Goal: Task Accomplishment & Management: Complete application form

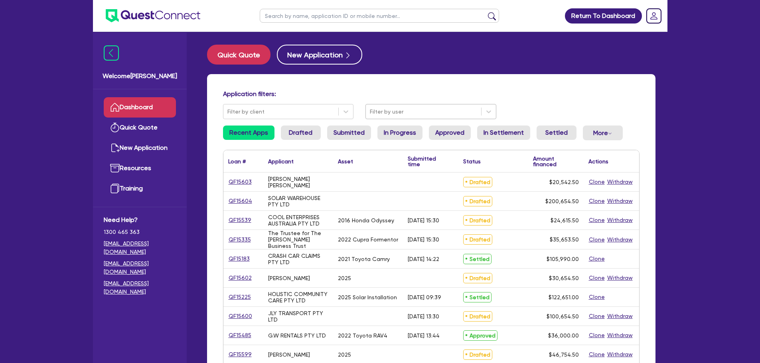
click at [429, 112] on div at bounding box center [423, 112] width 107 height 10
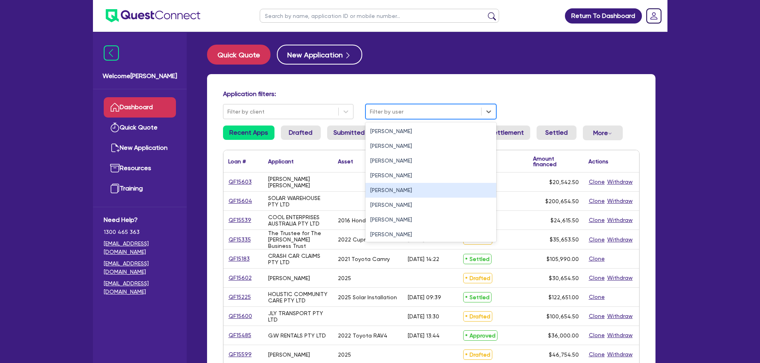
click at [405, 194] on div "[PERSON_NAME]" at bounding box center [430, 190] width 131 height 15
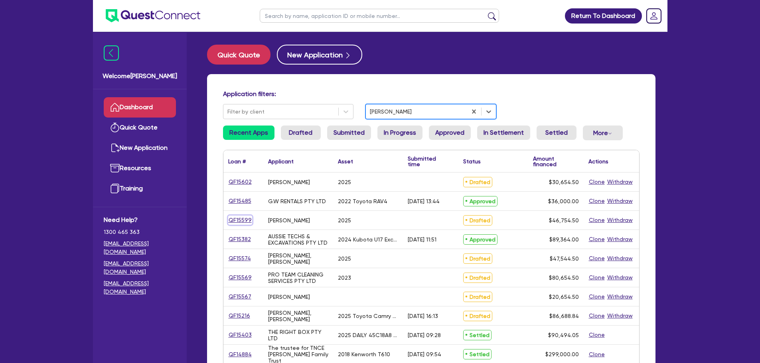
click at [243, 222] on link "QF15599" at bounding box center [240, 220] width 24 height 9
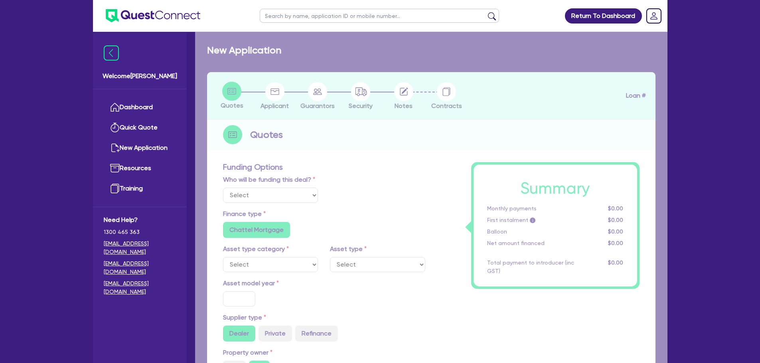
select select "Other"
select select "CARS_AND_LIGHT_TRUCKS"
type input "2025"
type input "45,000"
type input "4"
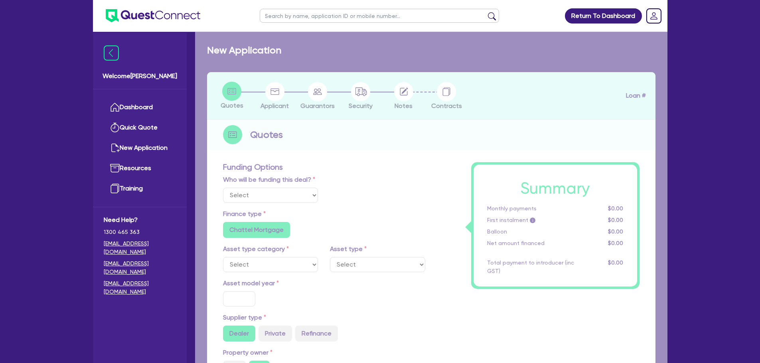
type input "1,870.18"
type input "9"
type input "1,000"
radio input "true"
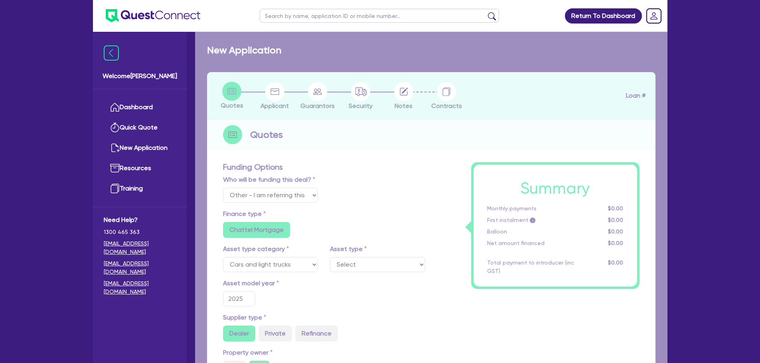
select select "VANS_AND_UTES"
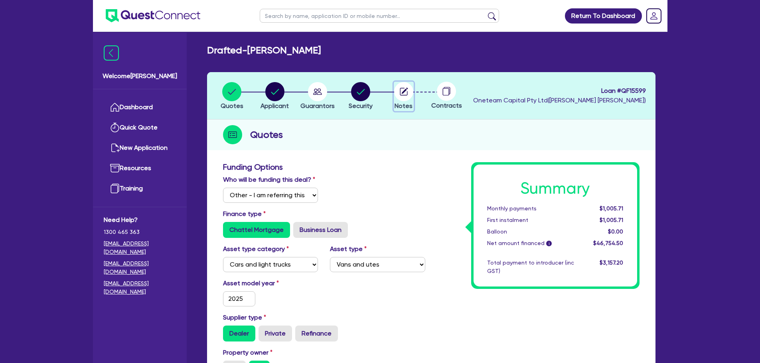
click at [403, 93] on icon "button" at bounding box center [404, 91] width 6 height 6
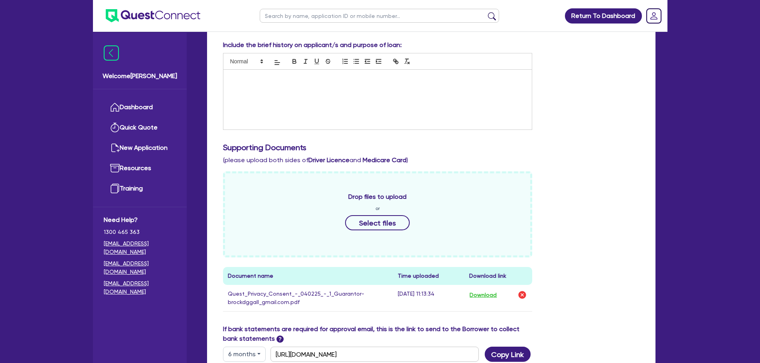
scroll to position [297, 0]
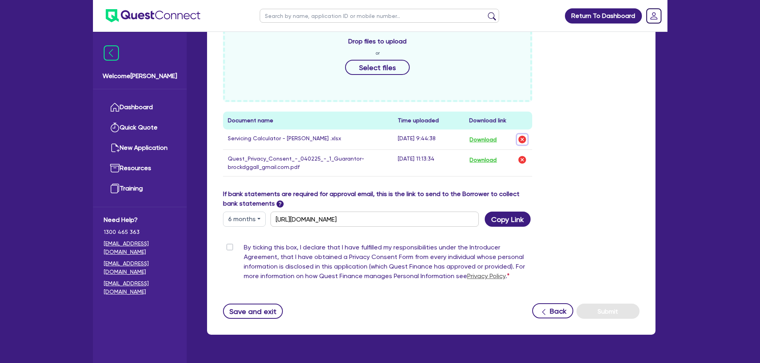
click at [520, 140] on img "button" at bounding box center [522, 140] width 10 height 10
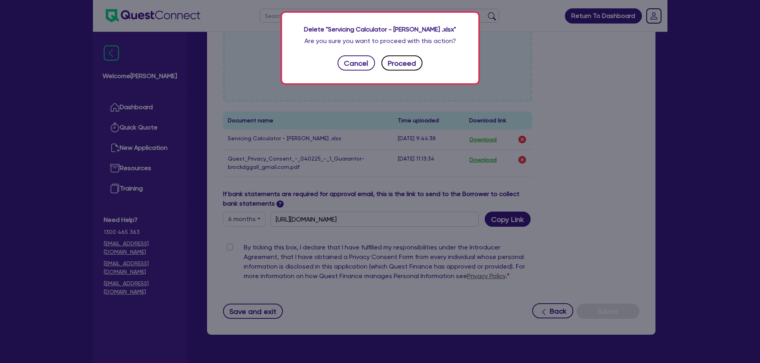
click at [410, 67] on button "Proceed" at bounding box center [401, 62] width 41 height 15
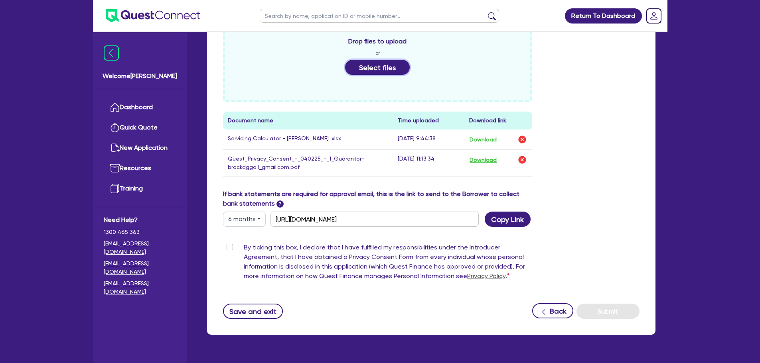
click at [387, 67] on button "Select files" at bounding box center [377, 67] width 65 height 15
click at [244, 248] on label "By ticking this box, I declare that I have fulfilled my responsibilities under …" at bounding box center [388, 263] width 289 height 41
click at [229, 248] on input "By ticking this box, I declare that I have fulfilled my responsibilities under …" at bounding box center [226, 247] width 6 height 8
checkbox input "true"
click at [390, 69] on button "Select files" at bounding box center [377, 67] width 65 height 15
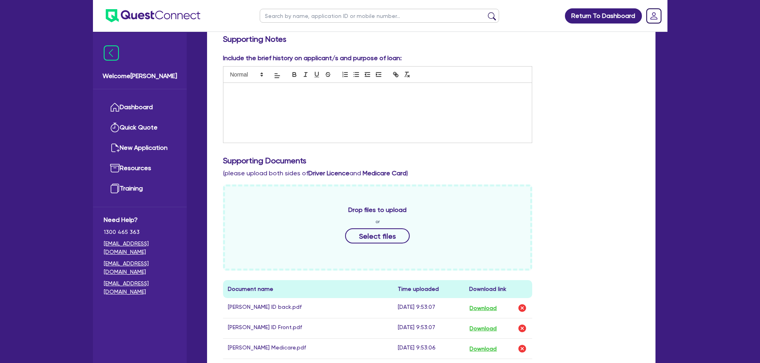
scroll to position [18, 0]
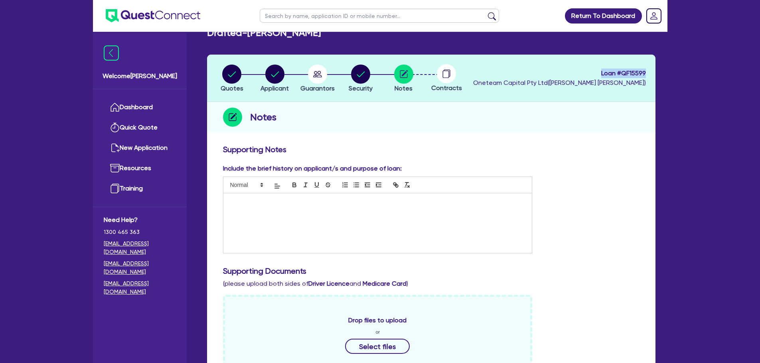
drag, startPoint x: 599, startPoint y: 71, endPoint x: 714, endPoint y: 73, distance: 114.5
copy span "Loan # QF15599"
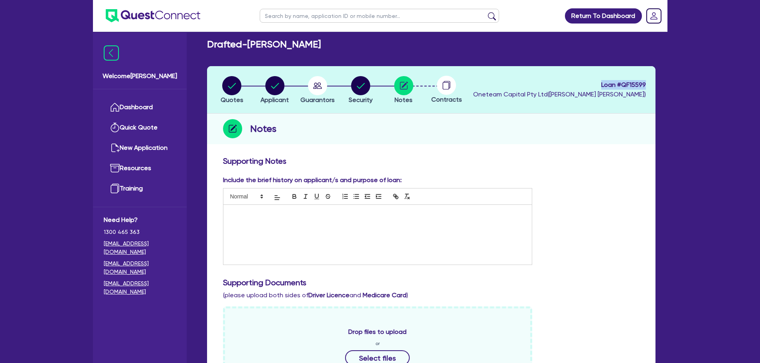
scroll to position [0, 0]
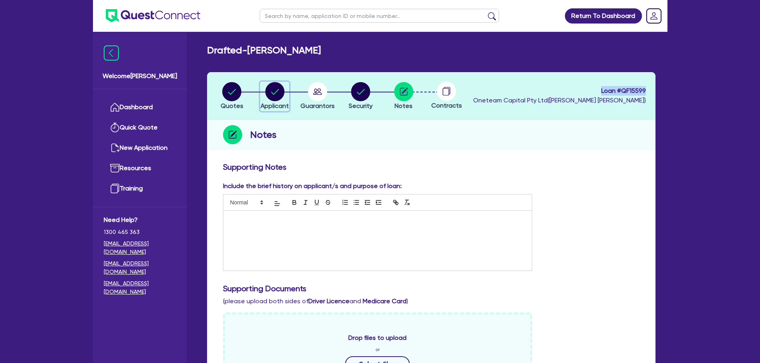
click at [265, 96] on icon "button" at bounding box center [274, 91] width 19 height 19
select select "SOLE_TRADER"
select select "BUILDING_CONSTRUCTION"
select select "TRADES_SERVICES_CONSUMERS"
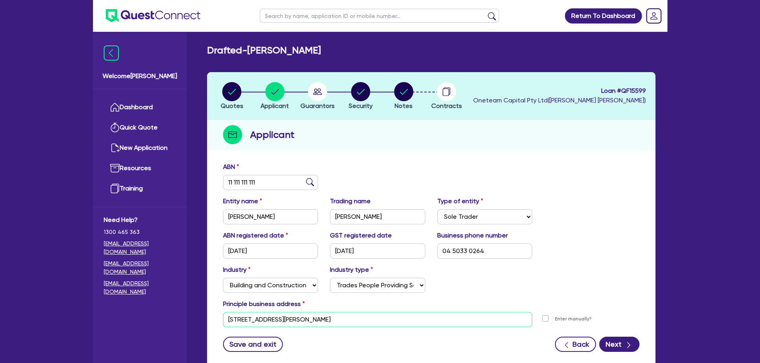
click at [333, 325] on input "[STREET_ADDRESS][PERSON_NAME]" at bounding box center [378, 319] width 310 height 15
click at [321, 94] on circle "button" at bounding box center [317, 91] width 19 height 19
select select "MR"
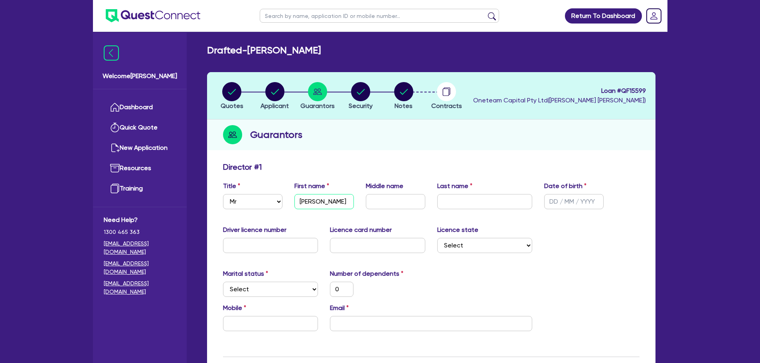
click at [324, 202] on input "[PERSON_NAME]" at bounding box center [323, 201] width 59 height 15
click at [231, 94] on circle "button" at bounding box center [231, 91] width 19 height 19
select select "Other"
select select "CARS_AND_LIGHT_TRUCKS"
select select "VANS_AND_UTES"
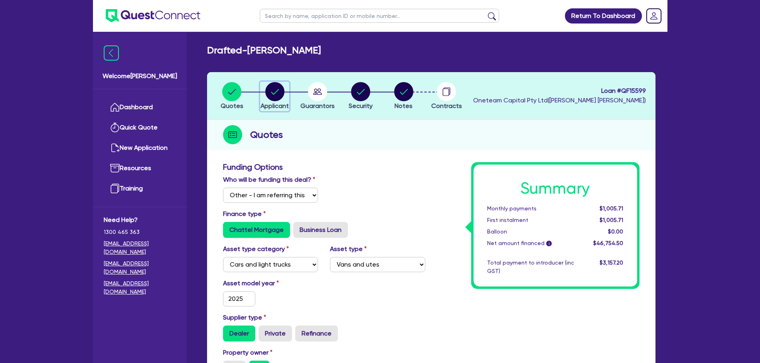
click at [281, 93] on circle "button" at bounding box center [274, 91] width 19 height 19
select select "SOLE_TRADER"
select select "BUILDING_CONSTRUCTION"
select select "TRADES_SERVICES_CONSUMERS"
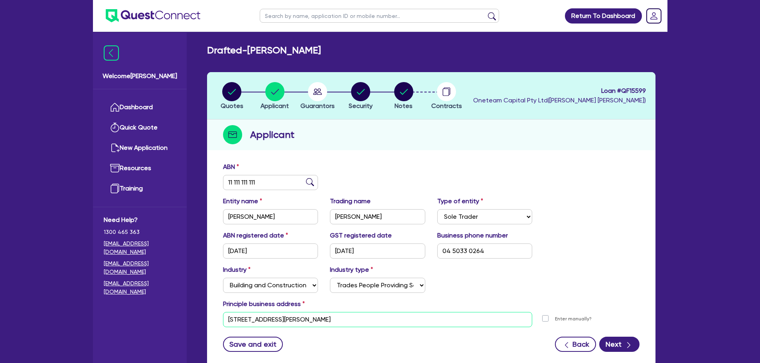
click at [292, 323] on input "[STREET_ADDRESS][PERSON_NAME]" at bounding box center [378, 319] width 310 height 15
paste input "[STREET_ADDRESS][PERSON_NAME]"
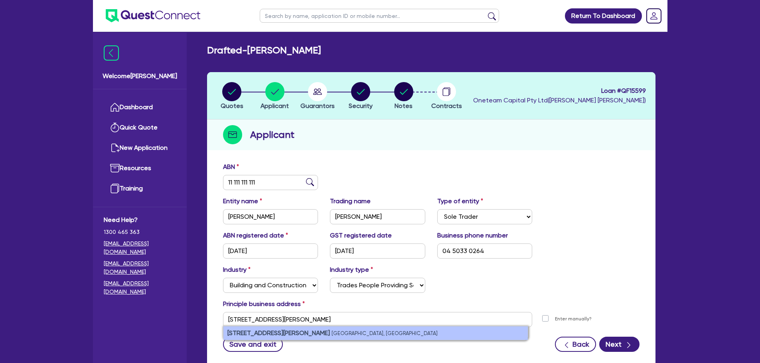
click at [341, 339] on li "[STREET_ADDRESS][PERSON_NAME]" at bounding box center [375, 334] width 304 height 14
type input "[STREET_ADDRESS][PERSON_NAME]"
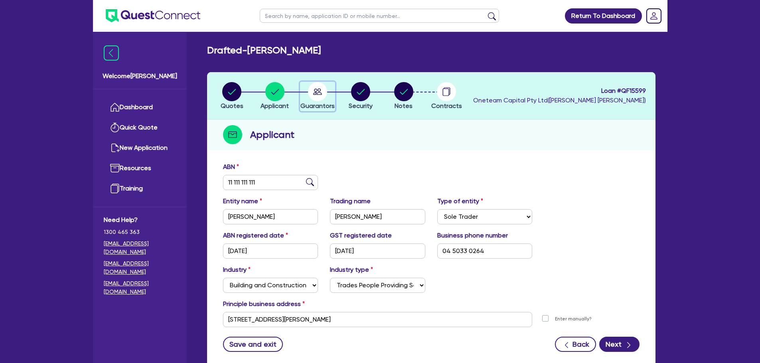
click at [309, 93] on circle "button" at bounding box center [317, 91] width 19 height 19
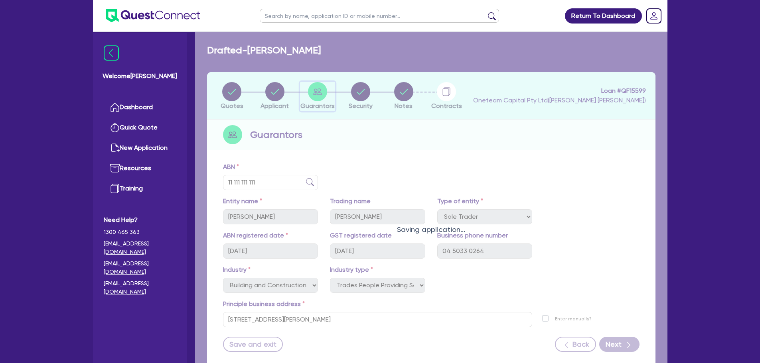
select select "MR"
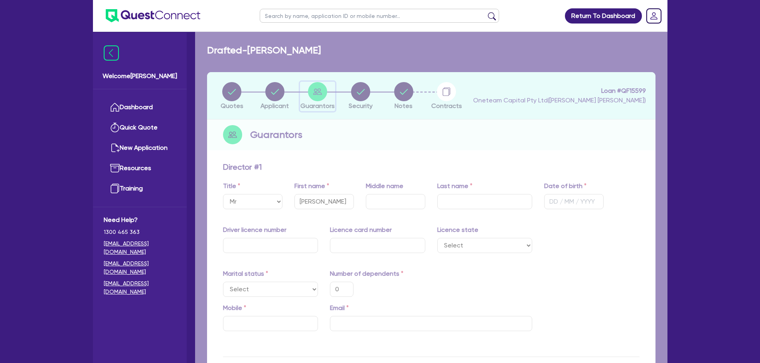
type input "0"
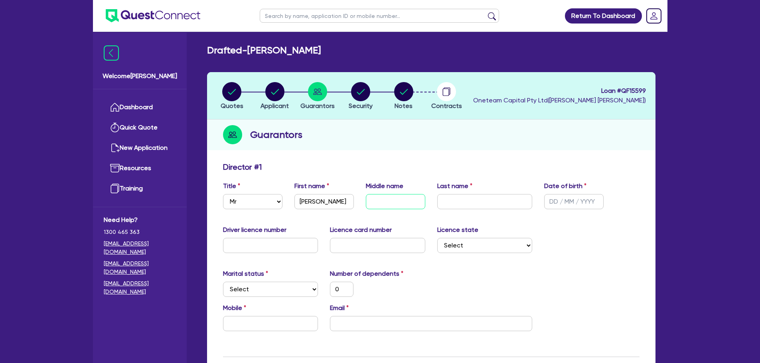
click at [378, 197] on input "text" at bounding box center [395, 201] width 59 height 15
click at [409, 203] on input "text" at bounding box center [395, 201] width 59 height 15
type input "D"
type input "0"
type input "DG"
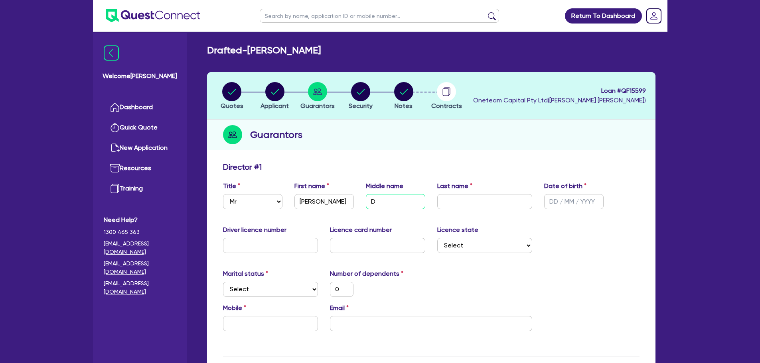
type input "0"
type input "DG"
click at [469, 195] on input "text" at bounding box center [484, 201] width 95 height 15
type input "R"
type input "0"
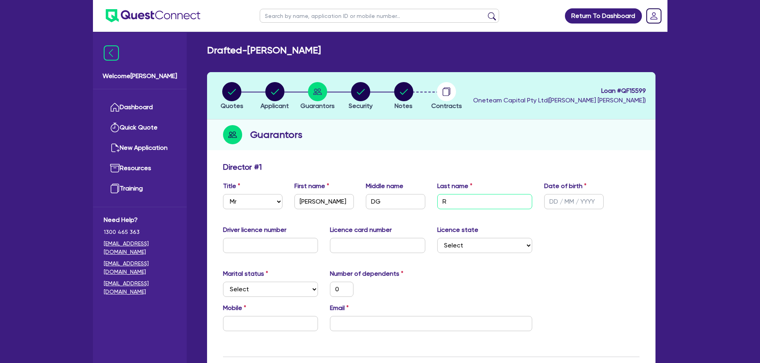
type input "Ro"
type input "0"
type input "Ros"
type input "0"
type input "Rose"
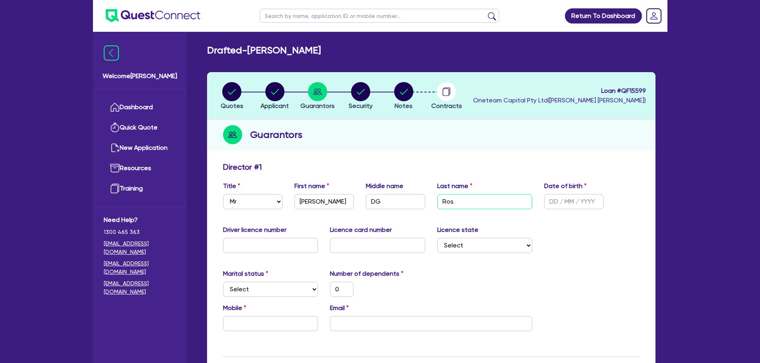
type input "0"
type input "[PERSON_NAME]"
type input "0"
type input "Roseno"
type input "0"
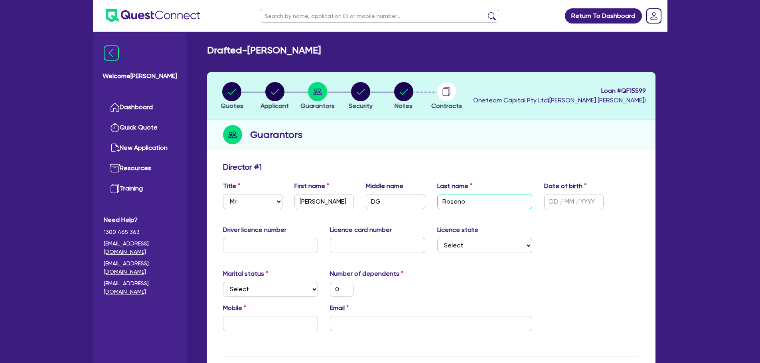
type input "[PERSON_NAME]"
type input "0"
type input "[PERSON_NAME]"
click at [554, 202] on input "text" at bounding box center [573, 201] width 59 height 15
type input "0 / /"
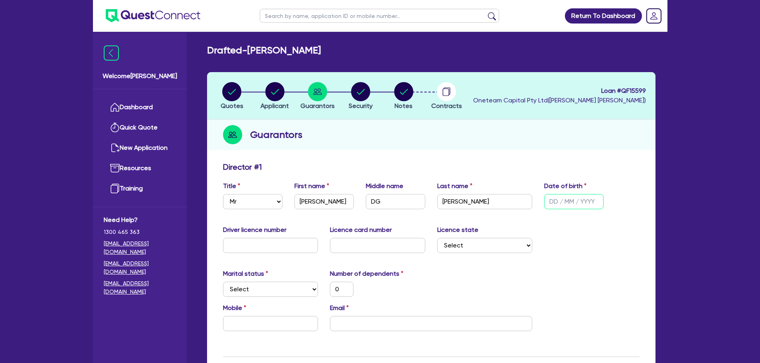
type input "0"
type input "06/ /"
type input "0"
type input "06/0 /"
type input "0"
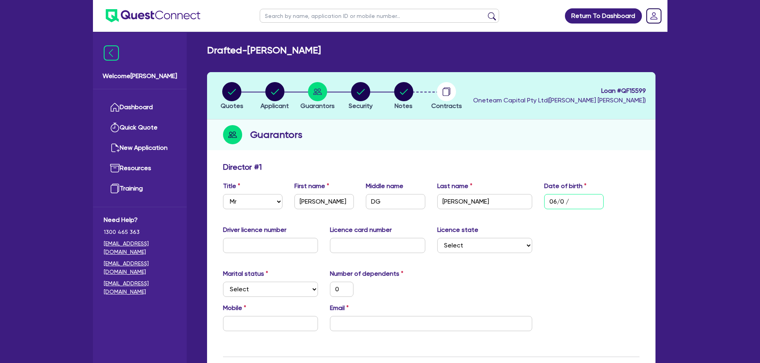
type input "06/05/"
type input "0"
type input "06/05/2"
type input "0"
type input "[DATE]"
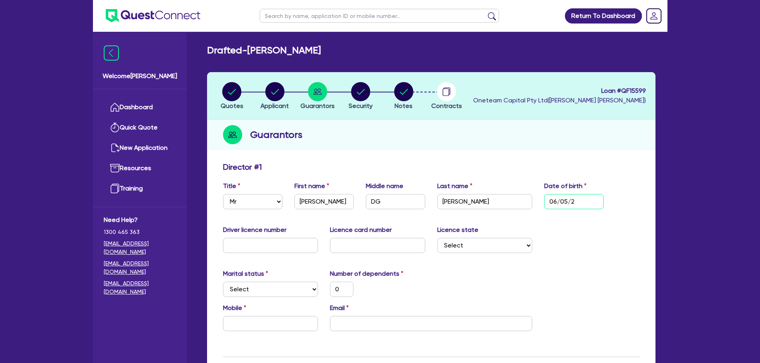
type input "0"
type input "06/05/200"
type input "0"
type input "[DATE]"
type input "0"
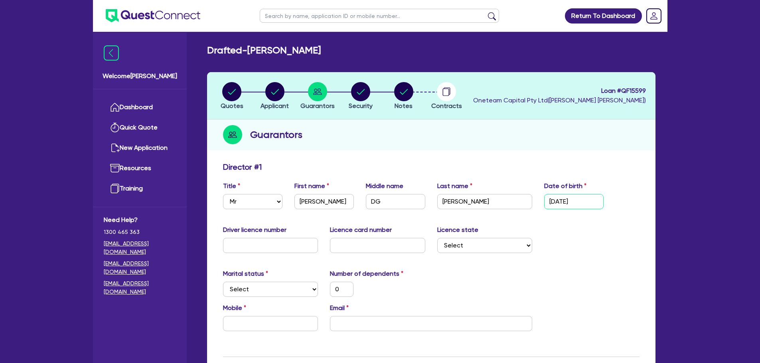
type input "[DATE]"
click at [251, 249] on input "text" at bounding box center [270, 245] width 95 height 15
type input "0"
type input "04"
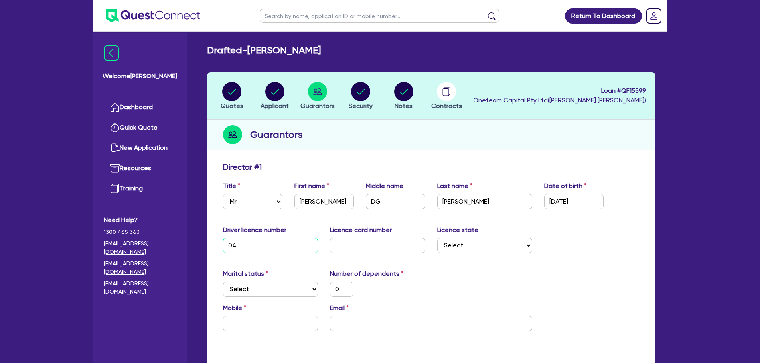
type input "0"
type input "044"
type input "0"
type input "0443"
type input "0"
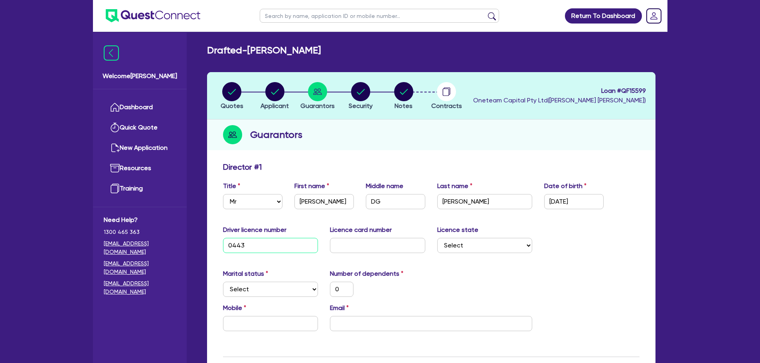
type input "04436"
type input "0"
type input "044369"
type input "0"
type input "0443693"
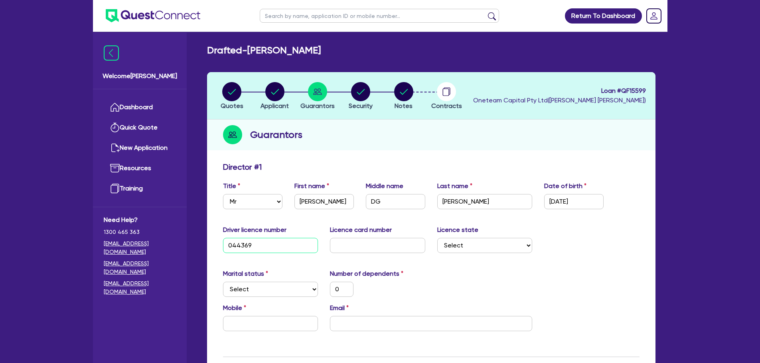
type input "0"
type input "04436934"
type input "0"
type input "044369344"
type input "0"
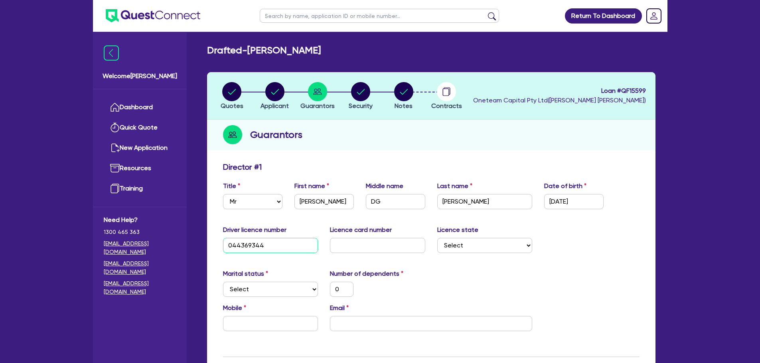
type input "044369344"
click at [336, 243] on input "text" at bounding box center [377, 245] width 95 height 15
click at [394, 243] on input "text" at bounding box center [377, 245] width 95 height 15
type input "P"
type input "0"
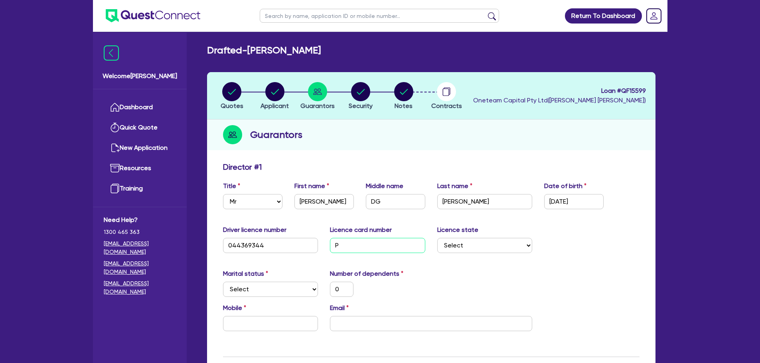
type input "P2"
type input "0"
type input "P25"
type input "0"
type input "P257"
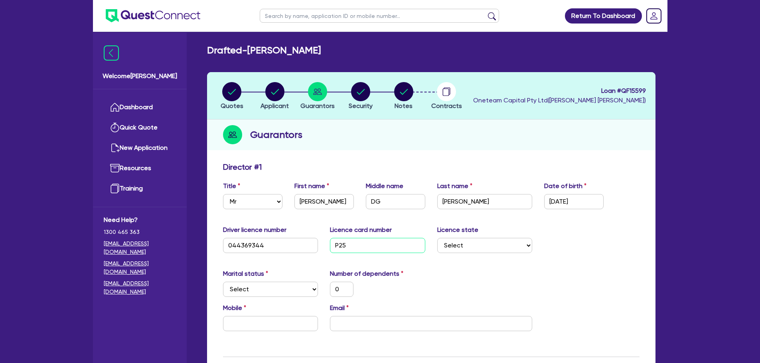
type input "0"
type input "P2576"
type input "0"
type input "P25765"
type input "0"
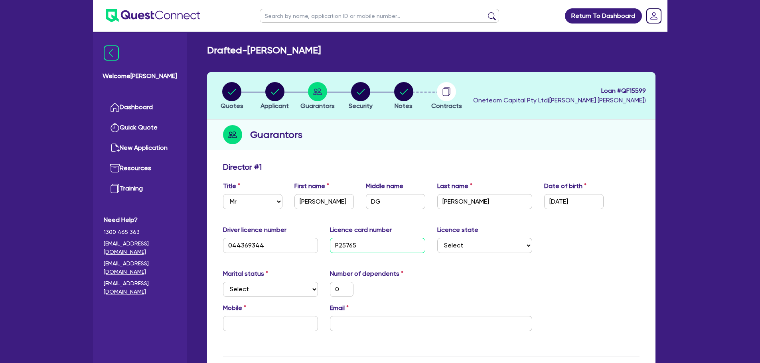
type input "P257659"
type input "0"
type input "P2576590"
type input "0"
type input "P2576590"
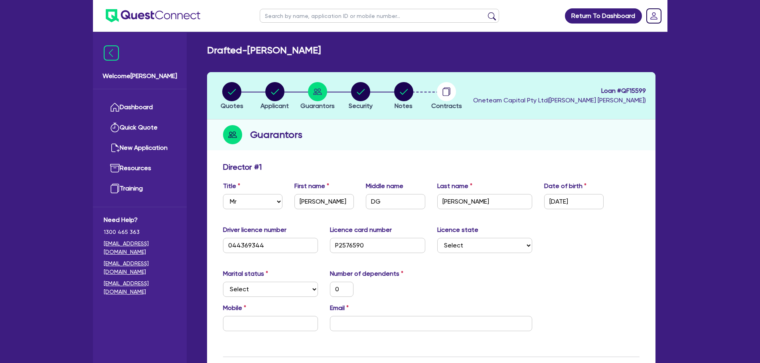
click at [488, 254] on div "Driver licence number [DRIVERS_LICENSE_NUMBER] Licence card number [DRIVERS_LIC…" at bounding box center [431, 242] width 428 height 34
click at [482, 245] on select "Select [GEOGRAPHIC_DATA] [GEOGRAPHIC_DATA] [GEOGRAPHIC_DATA] [GEOGRAPHIC_DATA] …" at bounding box center [484, 245] width 95 height 15
click at [485, 253] on div "Driver licence number [DRIVERS_LICENSE_NUMBER] Licence card number [DRIVERS_LIC…" at bounding box center [431, 242] width 428 height 34
click at [483, 246] on select "Select [GEOGRAPHIC_DATA] [GEOGRAPHIC_DATA] [GEOGRAPHIC_DATA] [GEOGRAPHIC_DATA] …" at bounding box center [484, 245] width 95 height 15
select select "VIC"
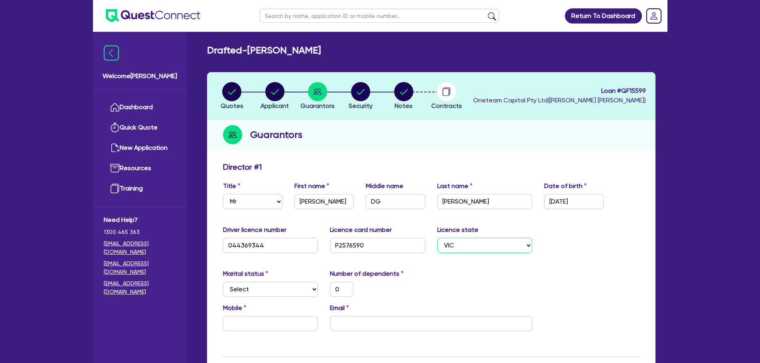
click at [437, 238] on select "Select [GEOGRAPHIC_DATA] [GEOGRAPHIC_DATA] [GEOGRAPHIC_DATA] [GEOGRAPHIC_DATA] …" at bounding box center [484, 245] width 95 height 15
type input "0"
click at [285, 296] on select "Select Single Married De Facto / Partner" at bounding box center [270, 289] width 95 height 15
select select "SINGLE"
click at [223, 282] on select "Select Single Married De Facto / Partner" at bounding box center [270, 289] width 95 height 15
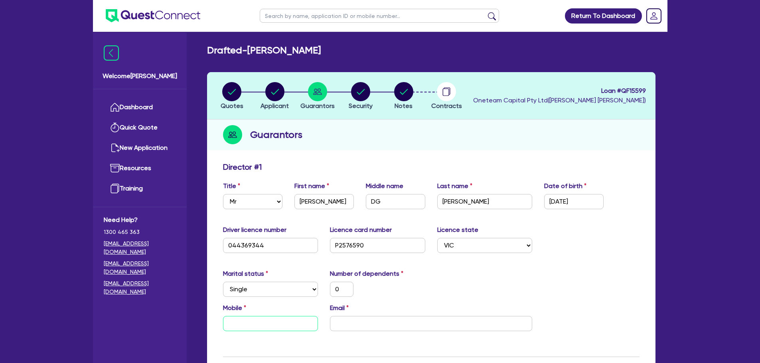
click at [271, 321] on input "text" at bounding box center [270, 323] width 95 height 15
click at [298, 326] on input "text" at bounding box center [270, 323] width 95 height 15
type input "0"
paste input "450 330 264"
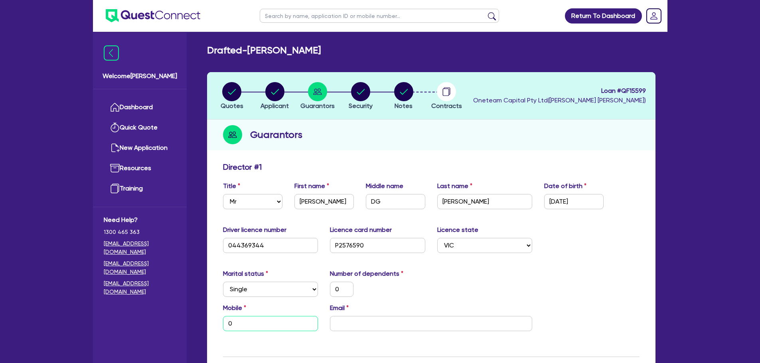
type input "0"
type input "0450 330 264"
click at [367, 325] on input "email" at bounding box center [431, 323] width 202 height 15
click at [394, 322] on input "email" at bounding box center [431, 323] width 202 height 15
paste input "[EMAIL_ADDRESS][DOMAIN_NAME]"
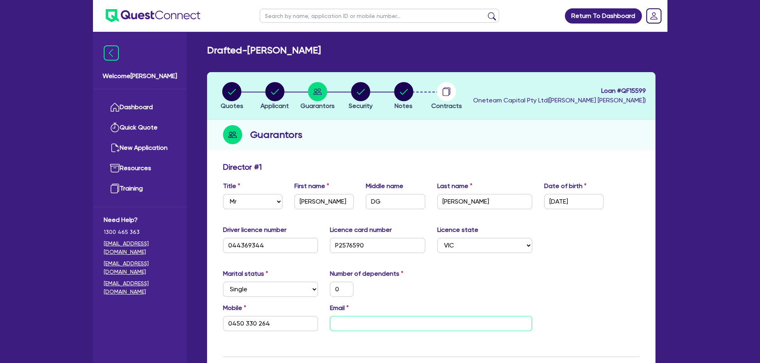
type input "0"
type input "0450 330 264"
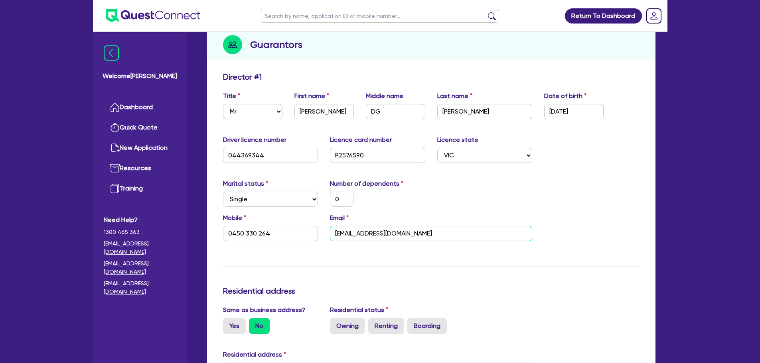
scroll to position [279, 0]
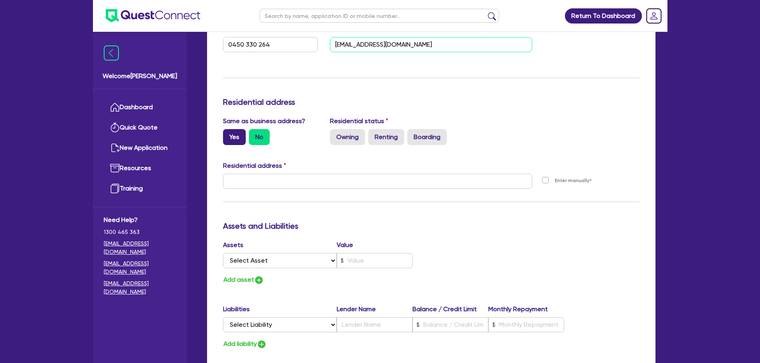
type input "[EMAIL_ADDRESS][DOMAIN_NAME]"
click at [233, 141] on label "Yes" at bounding box center [234, 137] width 23 height 16
click at [228, 134] on input "Yes" at bounding box center [225, 131] width 5 height 5
radio input "true"
type input "0"
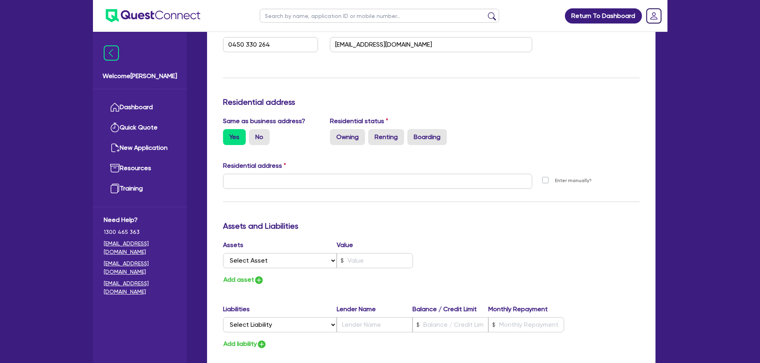
type input "0450 330 264"
type input "[STREET_ADDRESS][PERSON_NAME]"
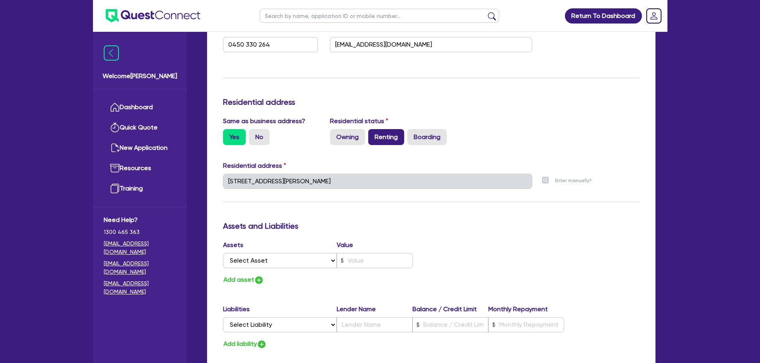
click at [376, 133] on label "Renting" at bounding box center [386, 137] width 36 height 16
click at [373, 133] on input "Renting" at bounding box center [370, 131] width 5 height 5
radio input "true"
type input "0"
type input "0450 330 264"
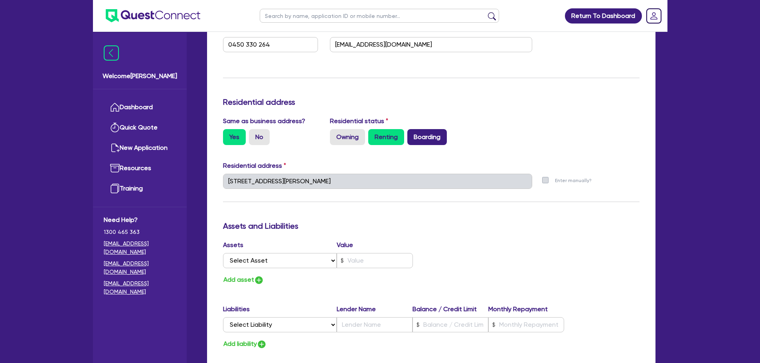
click at [438, 135] on label "Boarding" at bounding box center [426, 137] width 39 height 16
click at [412, 134] on input "Boarding" at bounding box center [409, 131] width 5 height 5
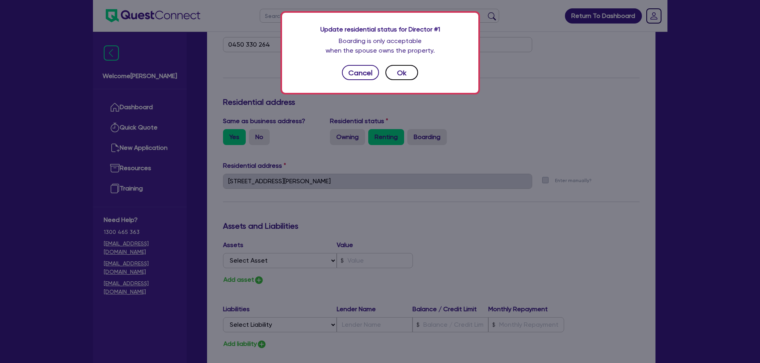
click at [407, 79] on button "Ok" at bounding box center [401, 72] width 33 height 15
type input "0"
type input "0450 330 264"
radio input "false"
radio input "true"
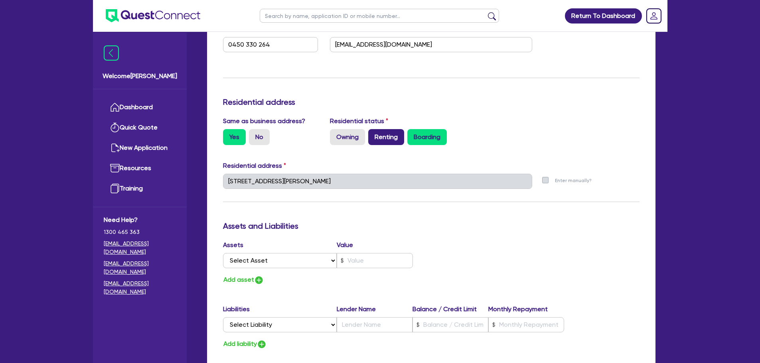
click at [392, 143] on label "Renting" at bounding box center [386, 137] width 36 height 16
click at [373, 134] on input "Renting" at bounding box center [370, 131] width 5 height 5
radio input "true"
type input "0"
type input "0450 330 264"
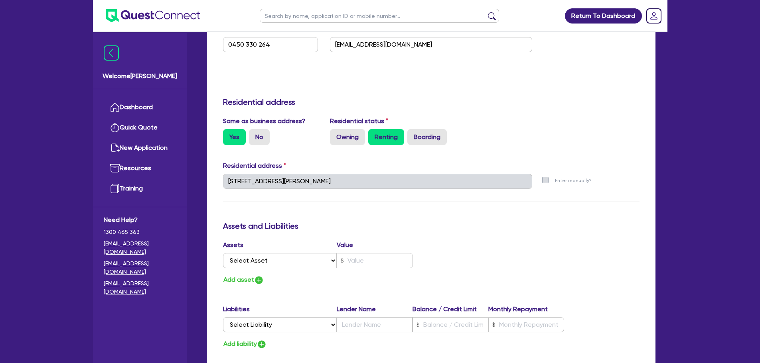
click at [453, 130] on div "Owning Renting Boarding" at bounding box center [431, 137] width 202 height 16
click at [431, 143] on label "Boarding" at bounding box center [426, 137] width 39 height 16
click at [412, 134] on input "Boarding" at bounding box center [409, 131] width 5 height 5
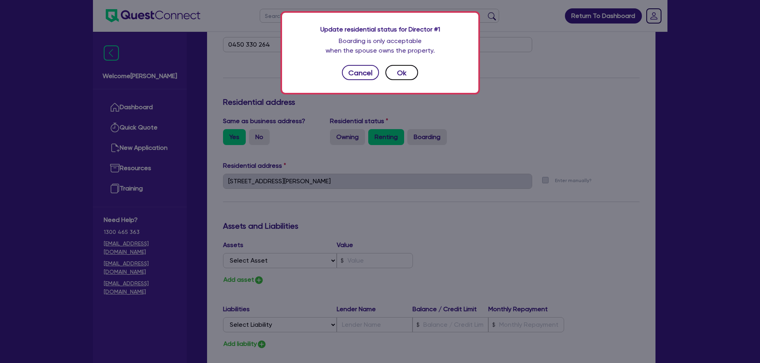
click at [404, 70] on button "Ok" at bounding box center [401, 72] width 33 height 15
type input "0"
type input "0450 330 264"
radio input "false"
radio input "true"
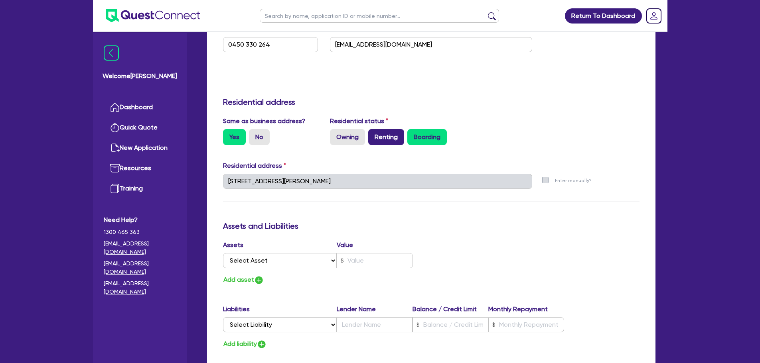
click at [385, 135] on label "Renting" at bounding box center [386, 137] width 36 height 16
click at [373, 134] on input "Renting" at bounding box center [370, 131] width 5 height 5
radio input "true"
type input "0"
type input "0450 330 264"
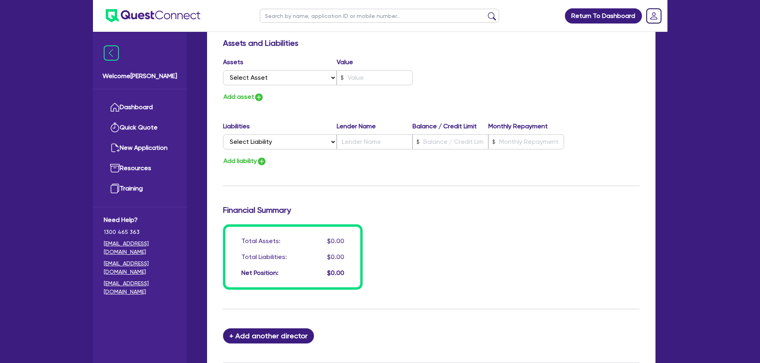
scroll to position [479, 0]
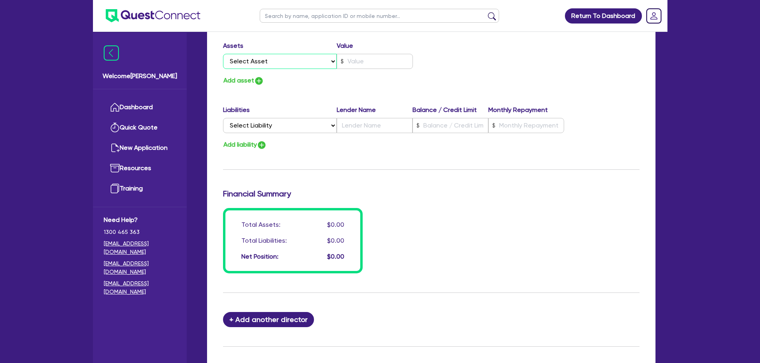
click at [291, 63] on select "Select Asset Cash Property Investment property Vehicle Truck Trailer Equipment …" at bounding box center [280, 61] width 114 height 15
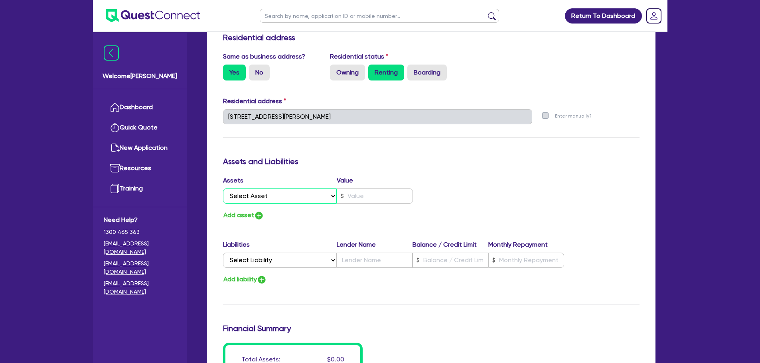
scroll to position [279, 0]
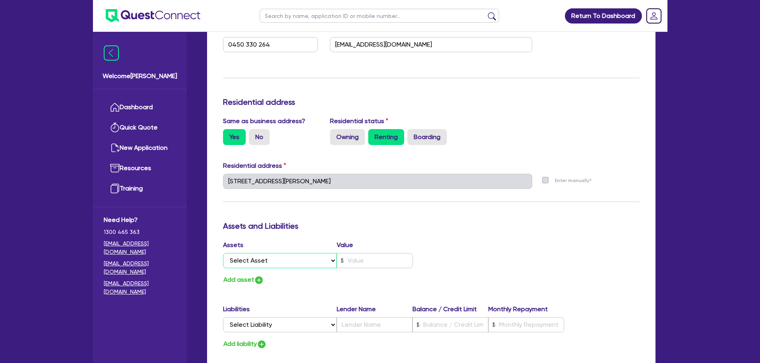
click at [306, 256] on select "Select Asset Cash Property Investment property Vehicle Truck Trailer Equipment …" at bounding box center [280, 260] width 114 height 15
click at [407, 221] on h3 "Assets and Liabilities" at bounding box center [431, 226] width 416 height 10
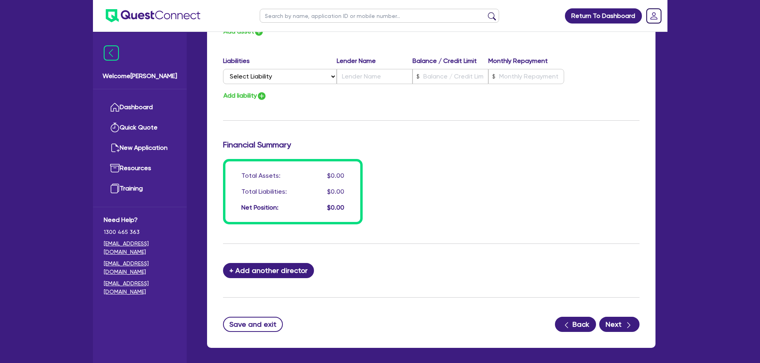
scroll to position [561, 0]
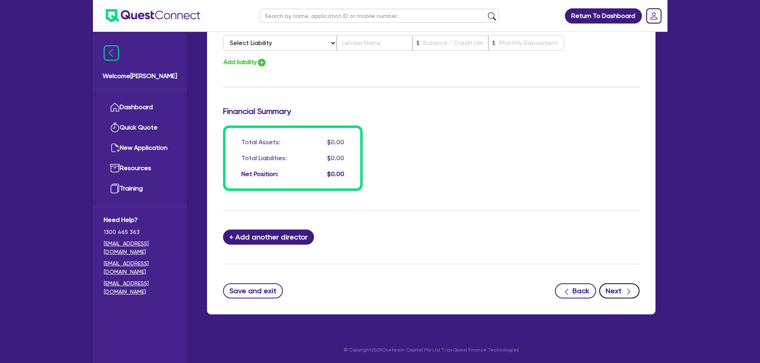
click at [615, 294] on button "Next" at bounding box center [619, 291] width 40 height 15
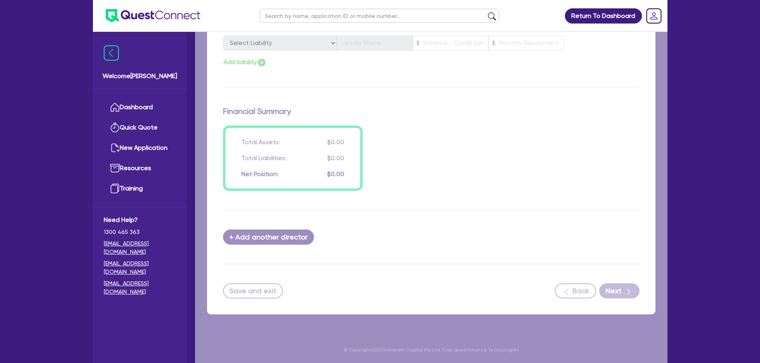
select select "CARS_AND_LIGHT_TRUCKS"
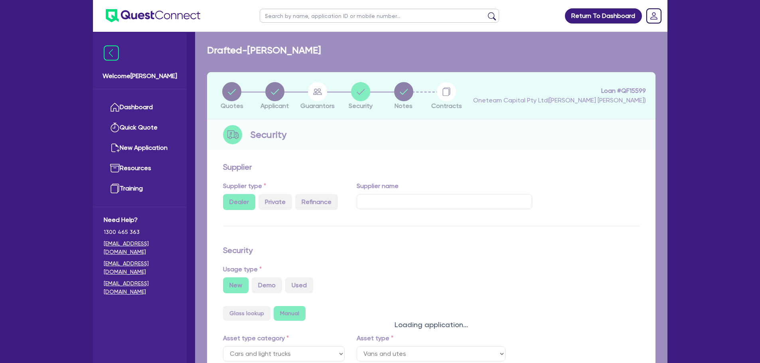
select select "VANS_AND_UTES"
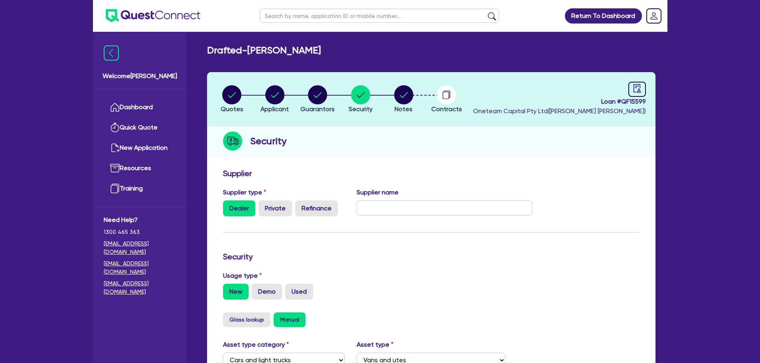
click at [640, 79] on header "Quotes Applicant [GEOGRAPHIC_DATA] Security Notes Contracts Loan # QF15599 Onet…" at bounding box center [431, 99] width 448 height 54
click at [640, 83] on div at bounding box center [637, 89] width 18 height 15
select select "DRAFTED_NEW"
select select "Other"
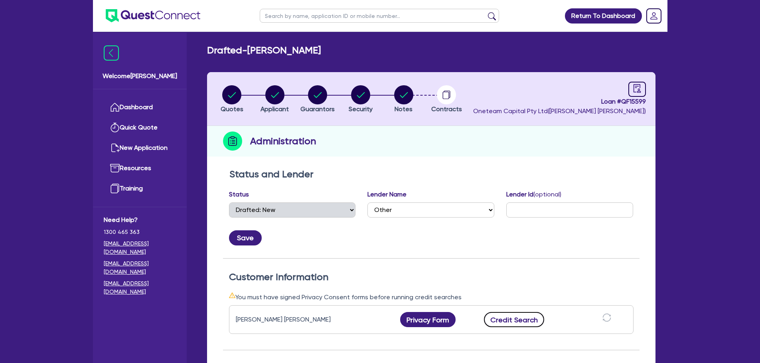
click at [521, 316] on button "Credit Search" at bounding box center [514, 319] width 61 height 15
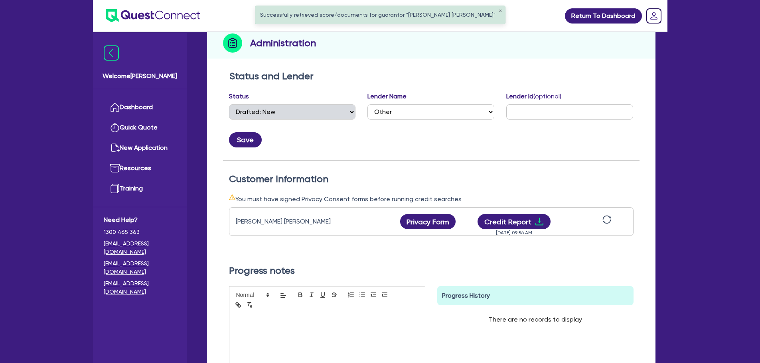
scroll to position [120, 0]
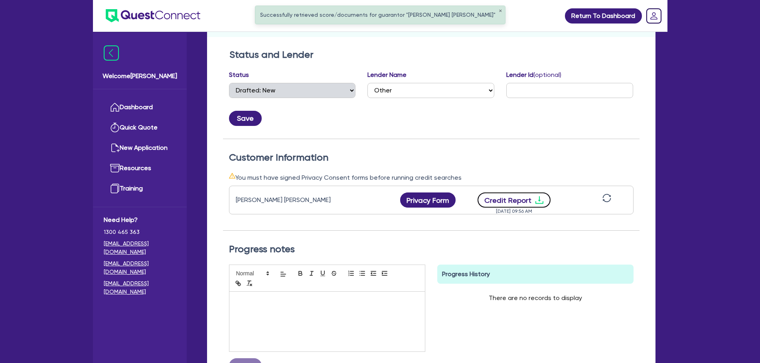
click at [539, 202] on icon "download" at bounding box center [539, 200] width 10 height 10
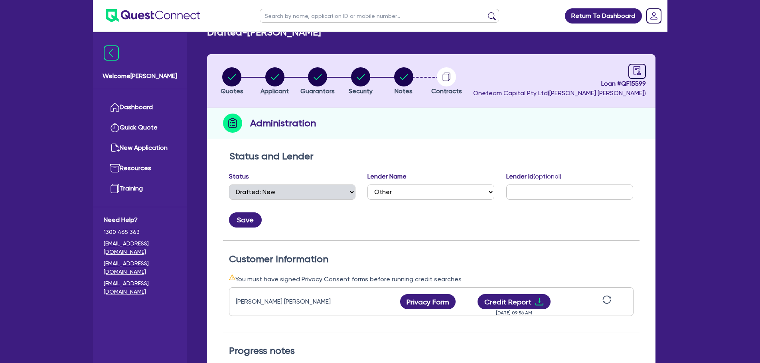
scroll to position [0, 0]
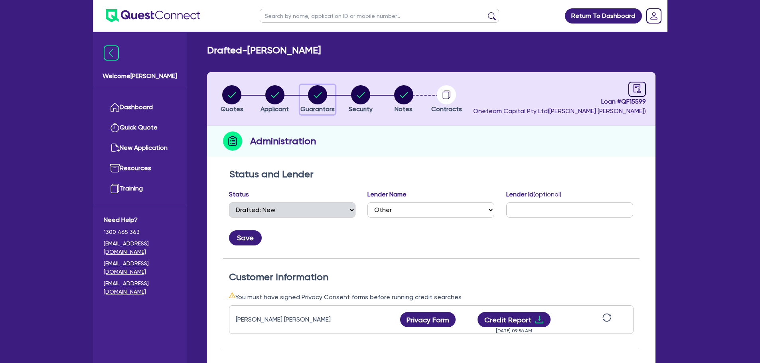
click at [322, 96] on circle "button" at bounding box center [317, 94] width 19 height 19
select select "MR"
select select "VIC"
select select "SINGLE"
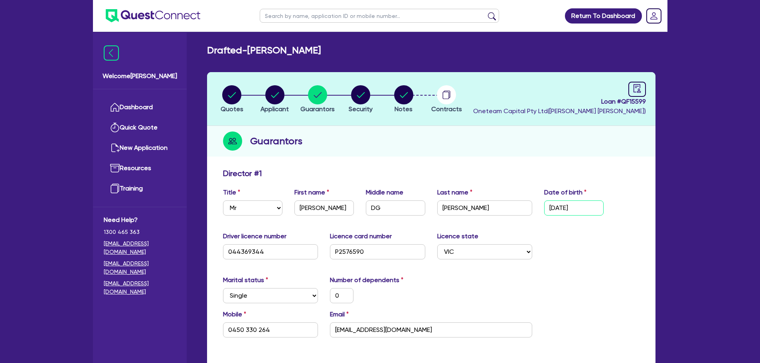
click at [551, 206] on input "[DATE]" at bounding box center [573, 208] width 59 height 15
click at [556, 211] on input "[DATE]" at bounding box center [573, 208] width 59 height 15
type input "06/02/003"
type input "0"
type input "0450 330 264"
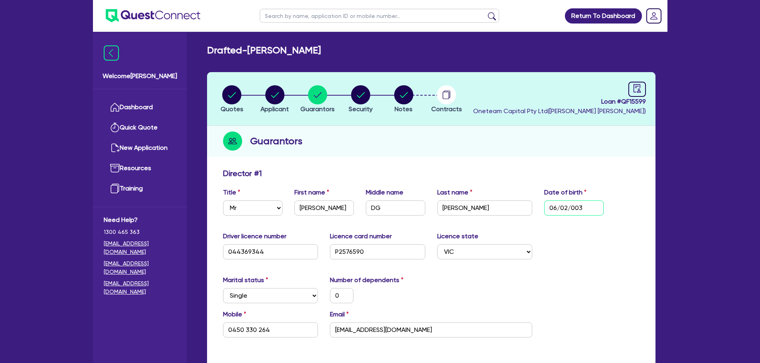
type input "06/02/003"
click at [577, 209] on input "06/02/003" at bounding box center [573, 208] width 59 height 15
type input "0"
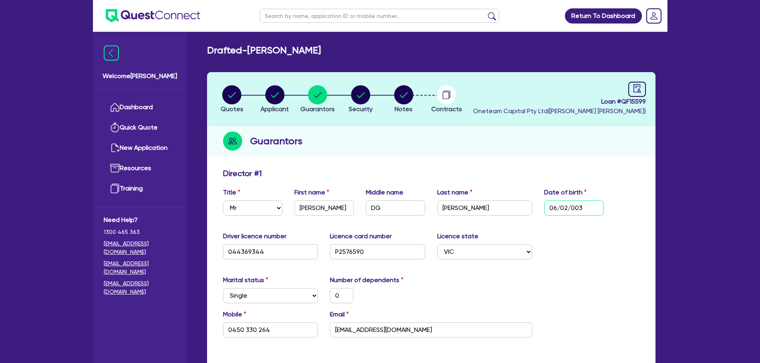
type input "0450 330 264"
type input "0 / /"
type input "0"
type input "0450 330 264"
type input "05/ /"
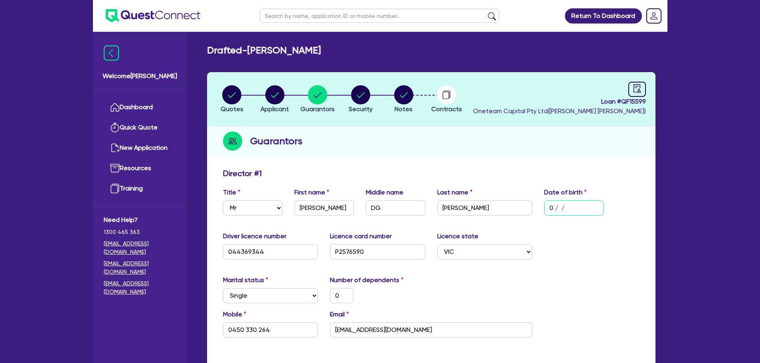
type input "0"
type input "0450 330 264"
type input "05/0 /"
type input "0"
type input "0450 330 264"
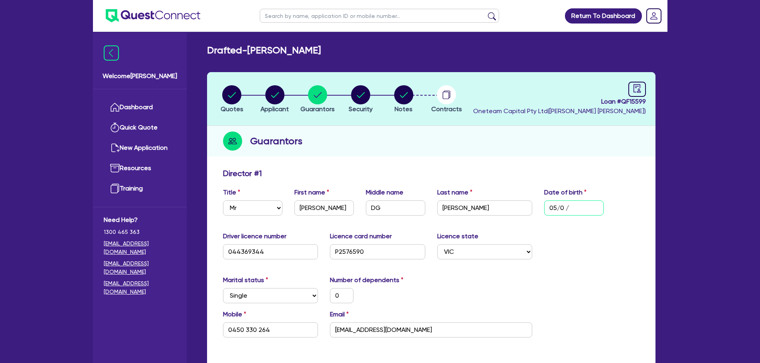
type input "05/05/"
type input "0"
type input "0450 330 264"
type input "05/05/2"
type input "0"
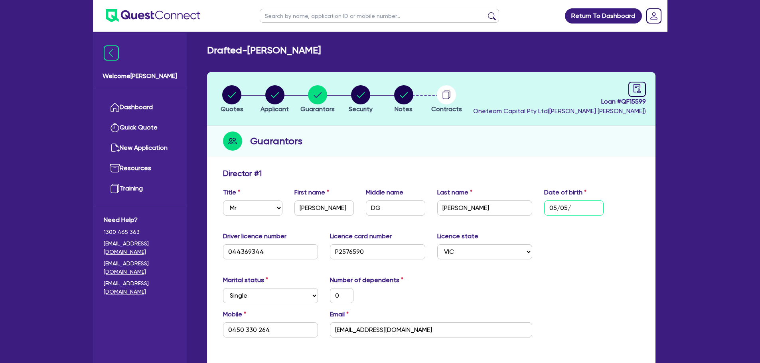
type input "0450 330 264"
type input "[DATE]"
type input "0"
type input "0450 330 264"
type input "05/05/200"
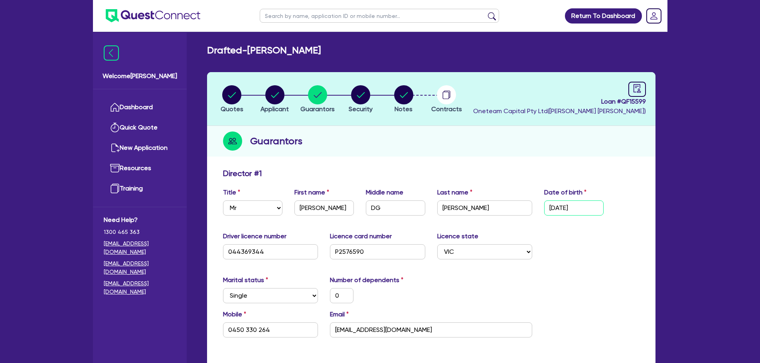
type input "0"
type input "0450 330 264"
type input "[DATE]"
type input "0"
type input "0450 330 264"
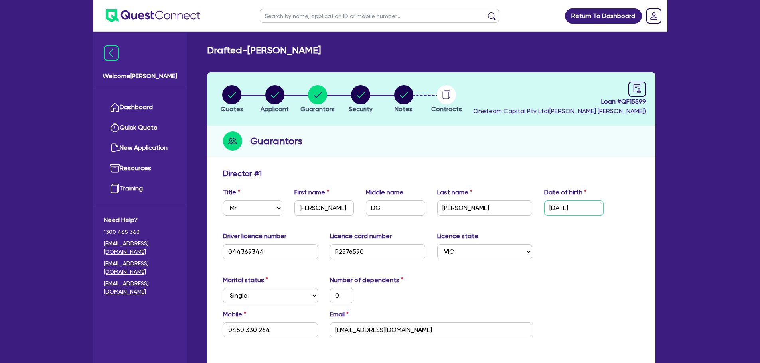
type input "[DATE]"
click at [626, 172] on div "Director # 1" at bounding box center [431, 175] width 428 height 13
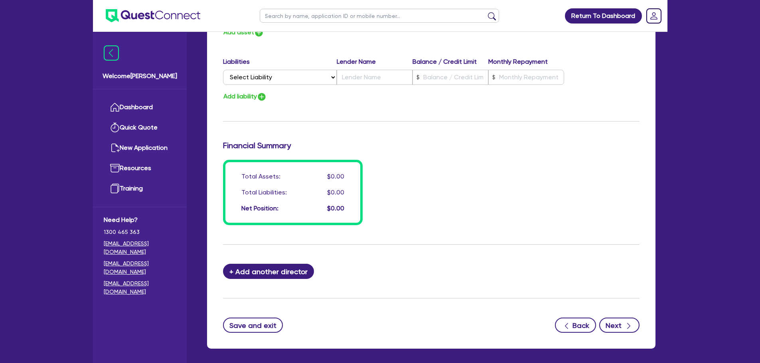
scroll to position [568, 0]
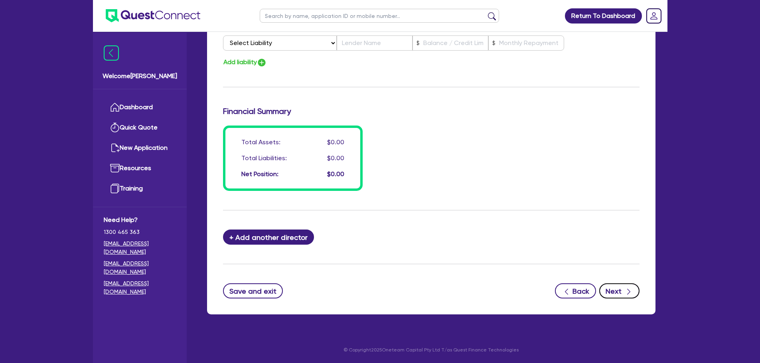
click at [609, 285] on button "Next" at bounding box center [619, 291] width 40 height 15
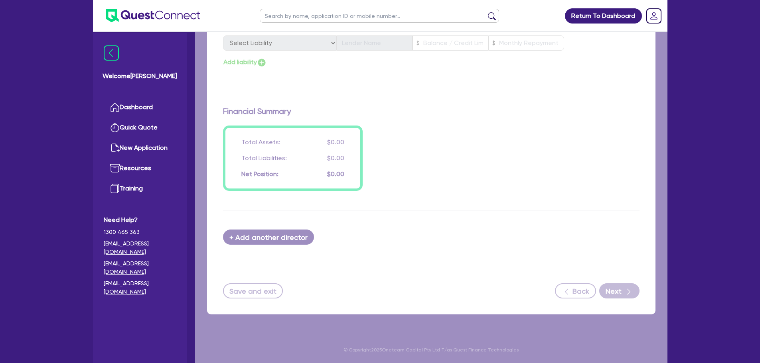
select select "CARS_AND_LIGHT_TRUCKS"
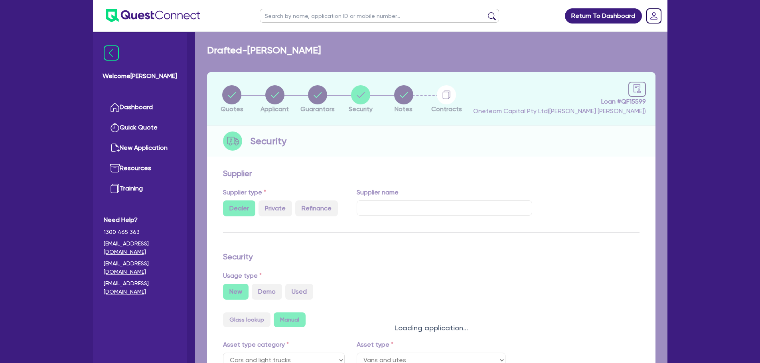
select select "VANS_AND_UTES"
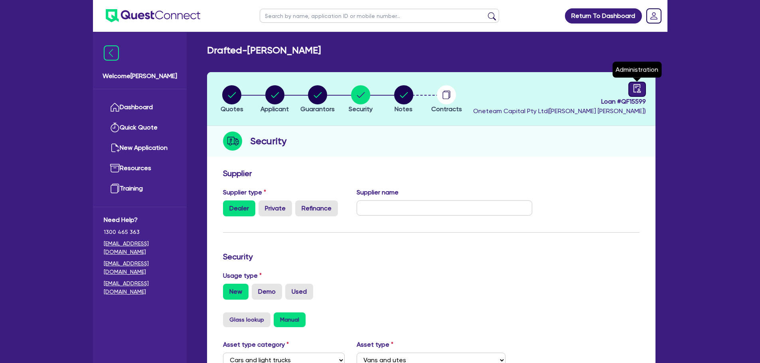
click at [641, 87] on div at bounding box center [637, 89] width 18 height 15
select select "DRAFTED_NEW"
select select "Other"
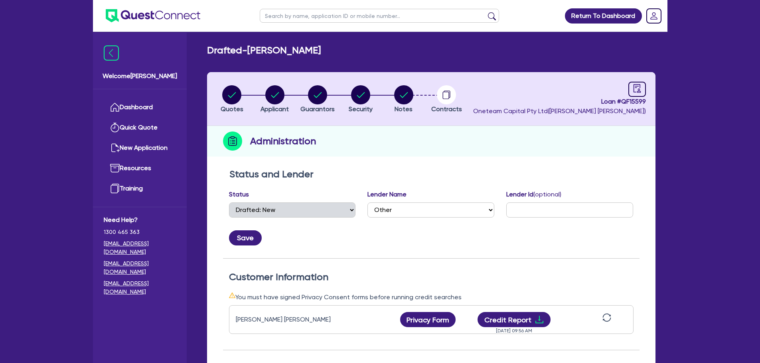
click at [609, 320] on icon "sync" at bounding box center [606, 318] width 8 height 8
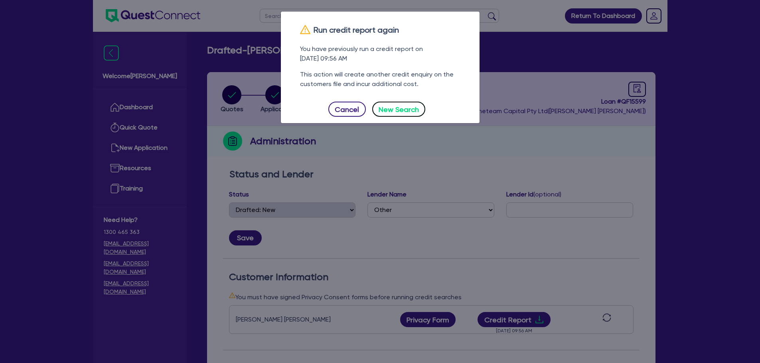
click at [413, 108] on button "New Search" at bounding box center [398, 109] width 53 height 15
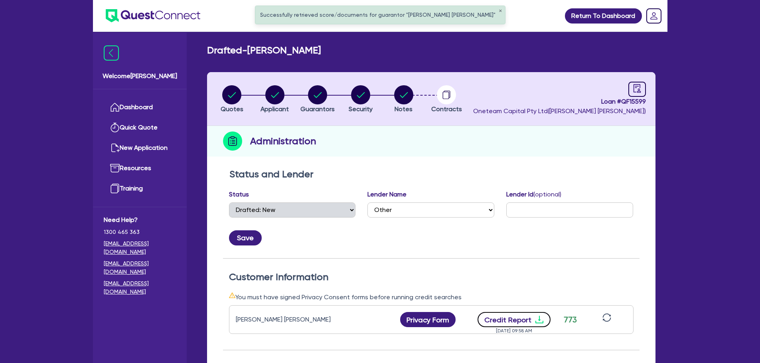
click at [540, 321] on icon "download" at bounding box center [539, 320] width 10 height 10
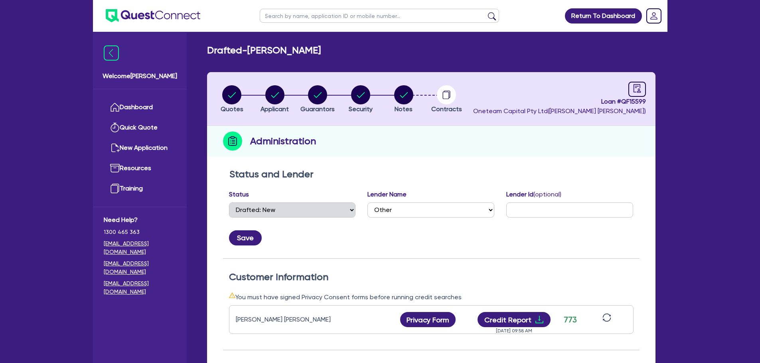
click at [417, 79] on header "Quotes Applicant [GEOGRAPHIC_DATA] Security Notes Contracts Loan # QF15599 Onet…" at bounding box center [431, 99] width 448 height 54
click at [406, 98] on circle "button" at bounding box center [403, 94] width 19 height 19
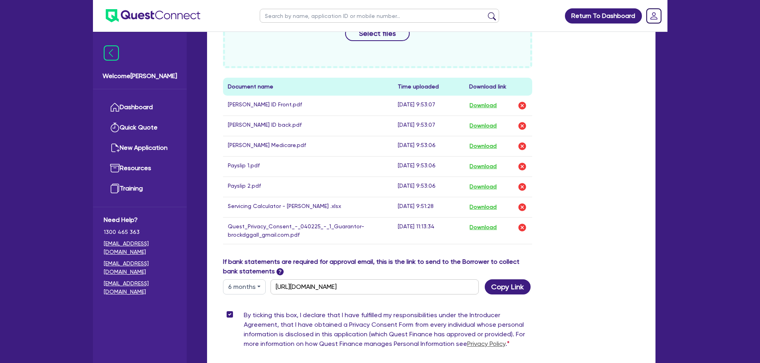
scroll to position [279, 0]
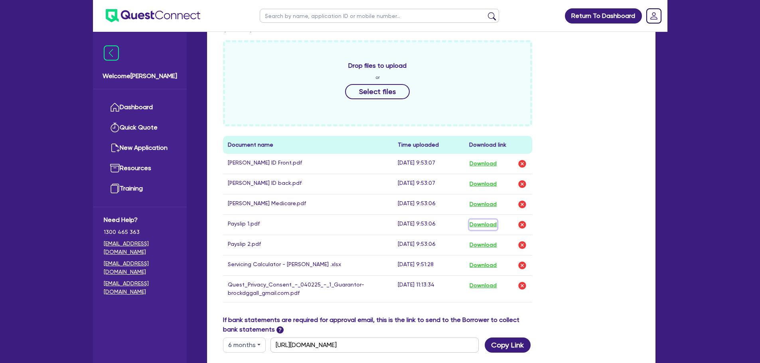
click at [482, 227] on button "Download" at bounding box center [483, 225] width 28 height 10
click at [486, 245] on button "Download" at bounding box center [483, 245] width 28 height 10
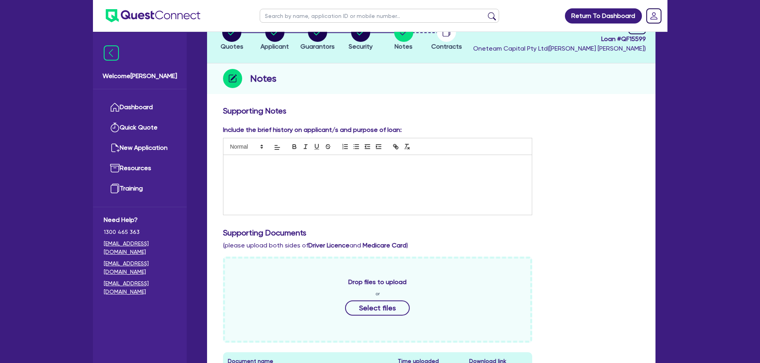
scroll to position [0, 0]
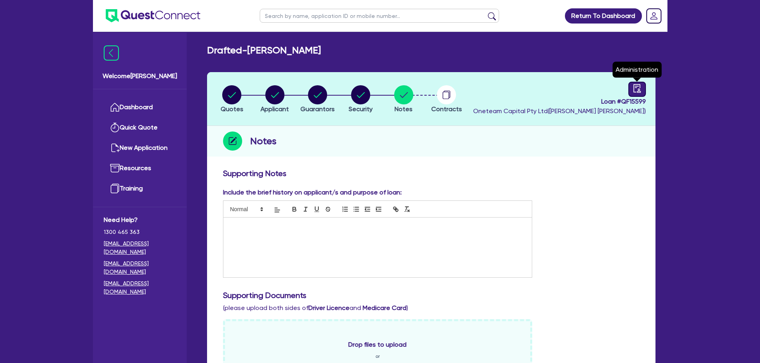
click at [631, 87] on div at bounding box center [637, 89] width 18 height 15
select select "DRAFTED_NEW"
select select "Other"
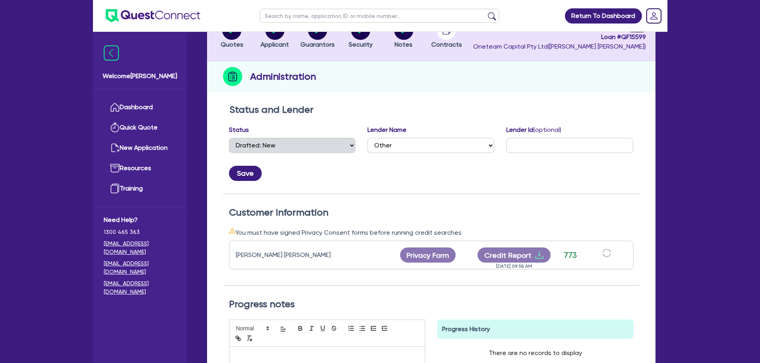
scroll to position [160, 0]
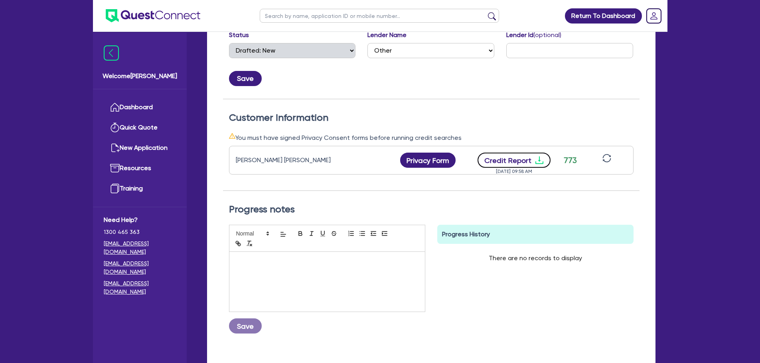
click at [540, 161] on icon "download" at bounding box center [539, 161] width 10 height 10
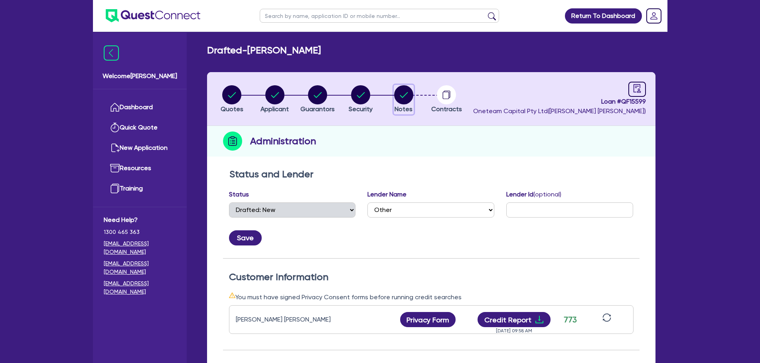
click at [396, 88] on icon "button" at bounding box center [403, 94] width 19 height 19
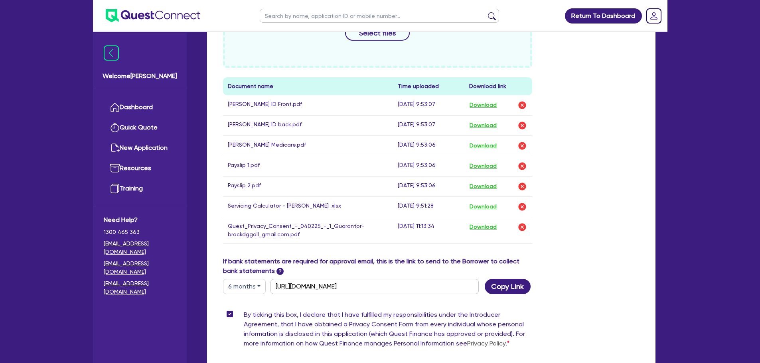
scroll to position [426, 0]
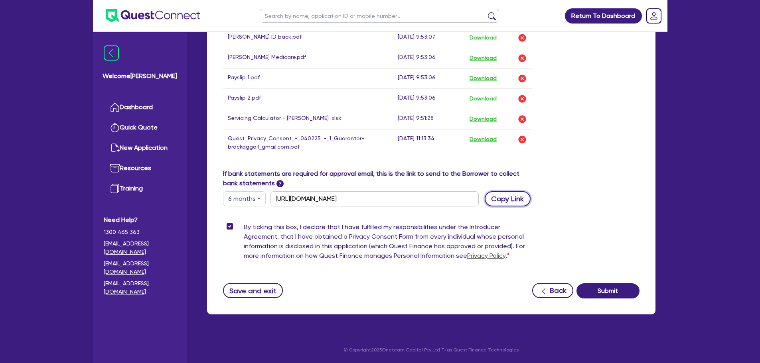
click at [506, 203] on button "Copy Link" at bounding box center [508, 198] width 46 height 15
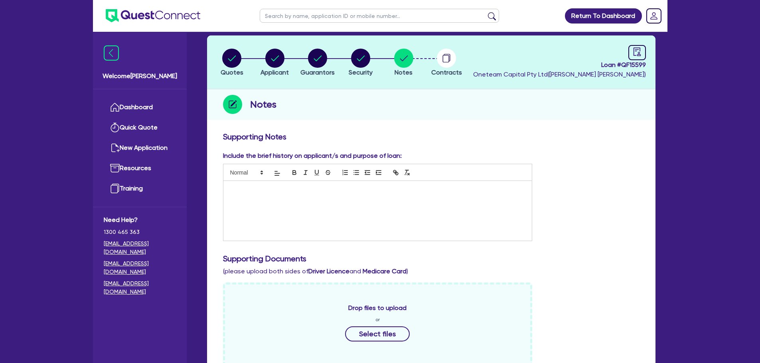
scroll to position [0, 0]
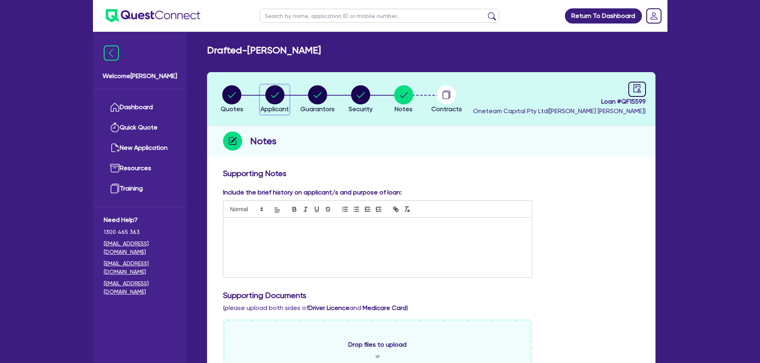
click at [266, 97] on icon "button" at bounding box center [274, 94] width 19 height 19
select select "SOLE_TRADER"
select select "BUILDING_CONSTRUCTION"
select select "TRADES_SERVICES_CONSUMERS"
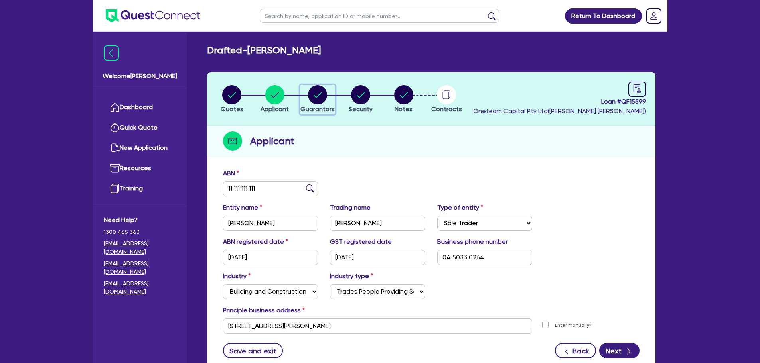
click at [325, 111] on span "Guarantors" at bounding box center [317, 109] width 34 height 8
select select "MR"
select select "VIC"
select select "SINGLE"
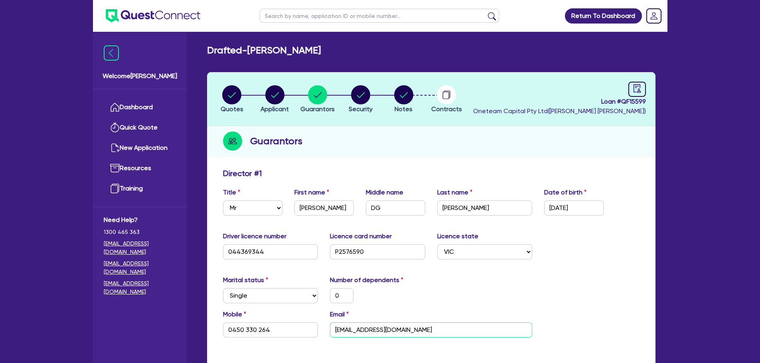
drag, startPoint x: 419, startPoint y: 335, endPoint x: 275, endPoint y: 321, distance: 144.3
click at [275, 321] on div "Mobile [PHONE_NUMBER] Email [EMAIL_ADDRESS][DOMAIN_NAME]" at bounding box center [431, 327] width 428 height 34
click at [287, 104] on div "button" at bounding box center [274, 94] width 28 height 19
select select "SOLE_TRADER"
select select "BUILDING_CONSTRUCTION"
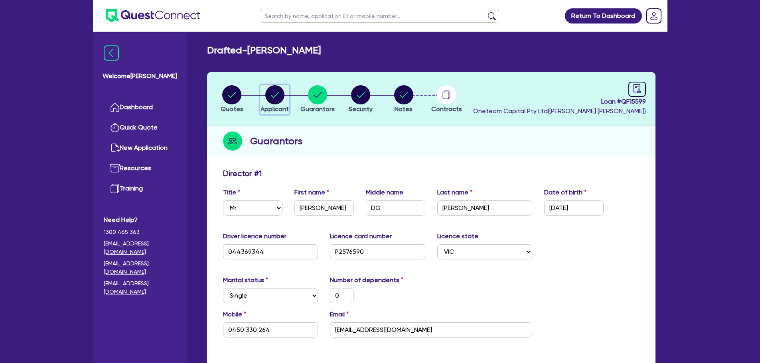
select select "TRADES_SERVICES_CONSUMERS"
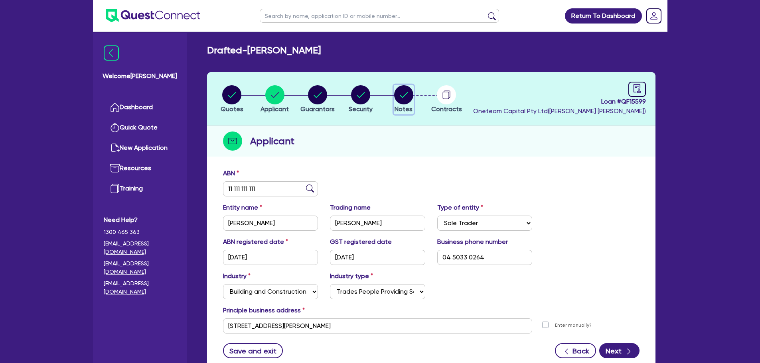
click at [396, 98] on circle "button" at bounding box center [403, 94] width 19 height 19
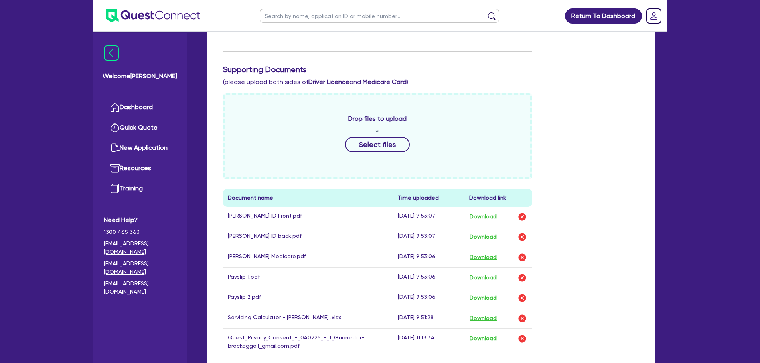
scroll to position [319, 0]
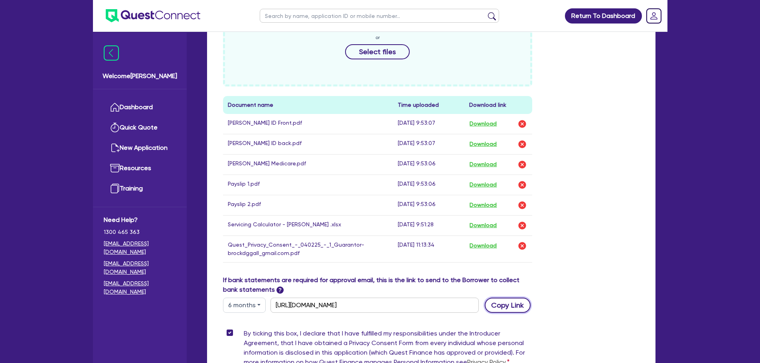
click at [500, 301] on button "Copy Link" at bounding box center [508, 305] width 46 height 15
